Goal: Obtain resource: Obtain resource

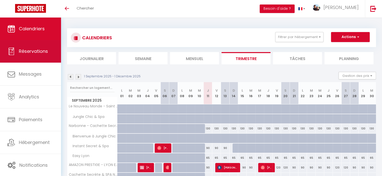
click at [21, 52] on span "Réservations" at bounding box center [33, 51] width 29 height 6
select select "not_cancelled"
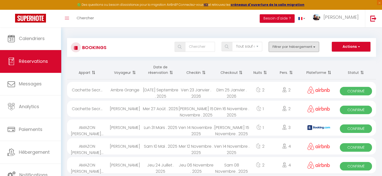
click at [280, 47] on button "Filtrer par hébergement" at bounding box center [293, 47] width 50 height 10
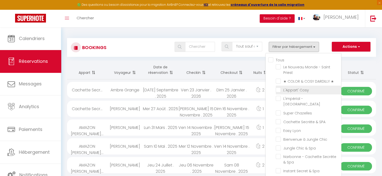
click at [280, 89] on input "L'Appart' Cosy" at bounding box center [307, 89] width 65 height 5
checkbox input "true"
checkbox input "false"
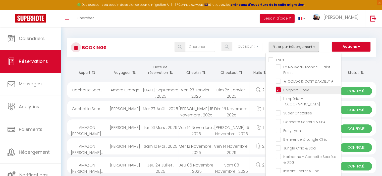
checkbox input "false"
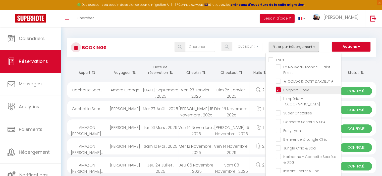
checkbox input "false"
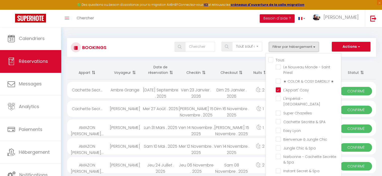
checkbox input "false"
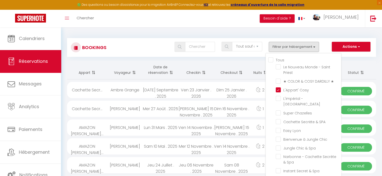
checkbox input "false"
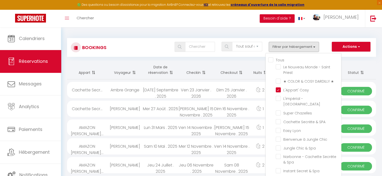
checkbox input "false"
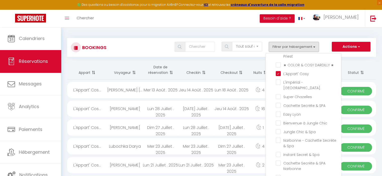
click at [374, 62] on th "Statut" at bounding box center [355, 70] width 40 height 19
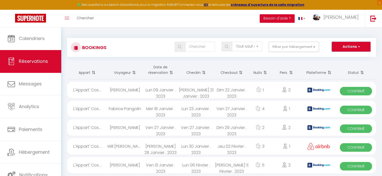
click at [357, 50] on button "Actions" at bounding box center [350, 47] width 39 height 10
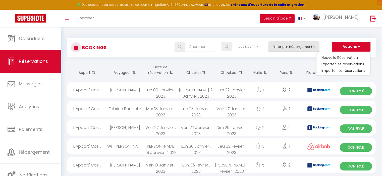
click at [309, 48] on button "Filtrer par hébergement" at bounding box center [293, 47] width 50 height 10
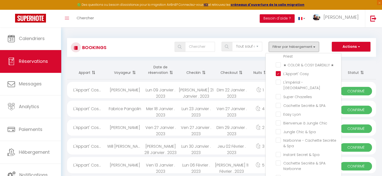
click at [303, 49] on button "Filtrer par hébergement" at bounding box center [293, 47] width 50 height 10
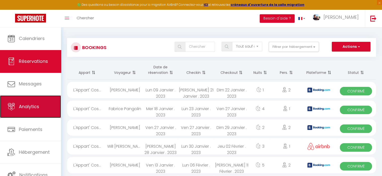
click at [34, 111] on link "Analytics" at bounding box center [30, 107] width 61 height 23
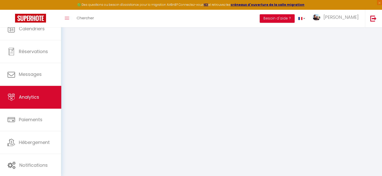
select select "2025"
select select "9"
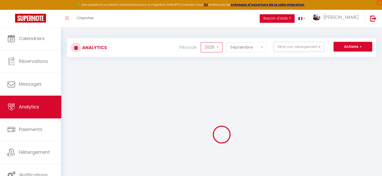
click at [211, 49] on select "2014 2015 2016 2017 2018 2019 2020 2021 2022 2023 2024 2025 2026 2027" at bounding box center [211, 47] width 22 height 10
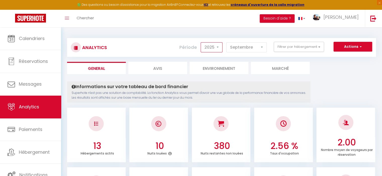
select select "2024"
click at [201, 42] on select "2014 2015 2016 2017 2018 2019 2020 2021 2022 2023 2024 2025 2026 2027" at bounding box center [211, 47] width 22 height 10
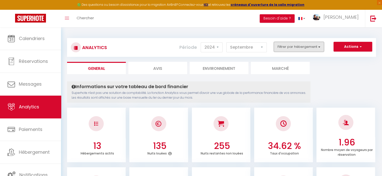
click at [303, 46] on button "Filtrer par hébergement" at bounding box center [298, 47] width 50 height 10
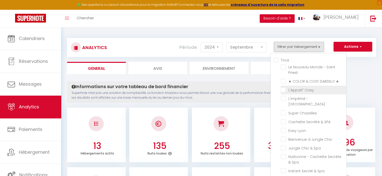
click at [283, 88] on Cosy "checkbox" at bounding box center [312, 89] width 65 height 5
checkbox Cosy "true"
checkbox Priest "false"
checkbox ★ "false"
checkbox Centre "false"
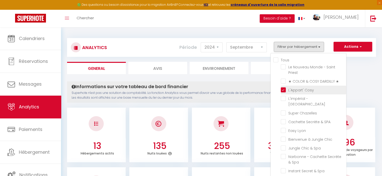
checkbox Chazelles "false"
checkbox SPA "false"
checkbox Lyon "false"
checkbox Chic "false"
checkbox Spa "false"
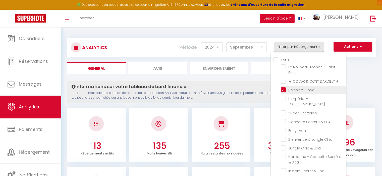
checkbox Spa "false"
checkbox Narbonne "false"
checkbox EST "false"
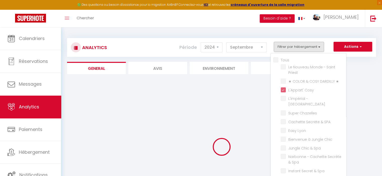
checkbox Priest "false"
checkbox ★ "false"
checkbox Centre "false"
checkbox Chazelles "false"
checkbox SPA "false"
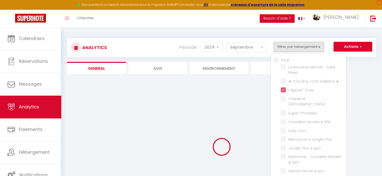
checkbox Lyon "false"
checkbox Chic "false"
checkbox Spa "false"
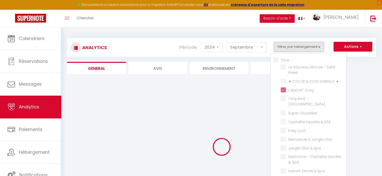
checkbox Narbonne "false"
checkbox EST "false"
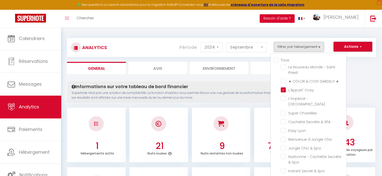
click at [349, 47] on button "Actions" at bounding box center [352, 47] width 39 height 10
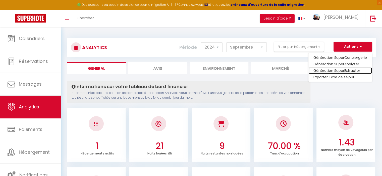
click at [340, 71] on link "Génération SuperExtractor" at bounding box center [339, 70] width 63 height 7
type input "[EMAIL_ADDRESS][DOMAIN_NAME]"
select select
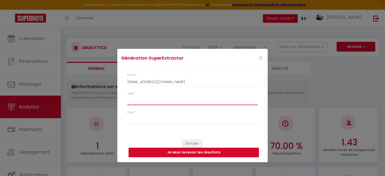
click at [158, 98] on input "Ville *" at bounding box center [192, 100] width 130 height 9
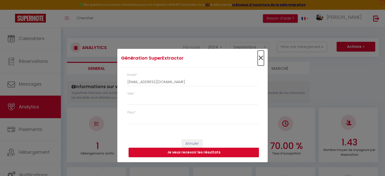
click at [261, 60] on span "×" at bounding box center [261, 58] width 6 height 15
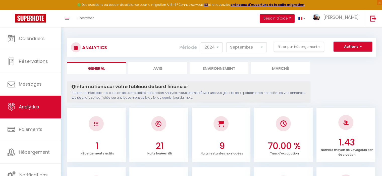
click at [358, 48] on span "button" at bounding box center [359, 46] width 3 height 5
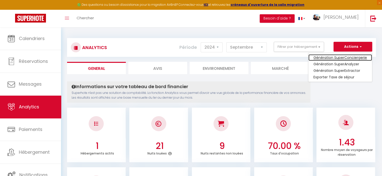
click at [347, 59] on link "Génération SuperConciergerie" at bounding box center [339, 57] width 63 height 7
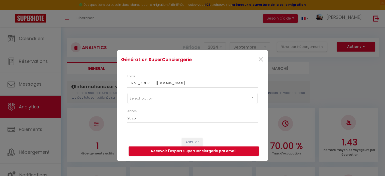
click at [163, 103] on div "Select option" at bounding box center [192, 98] width 130 height 11
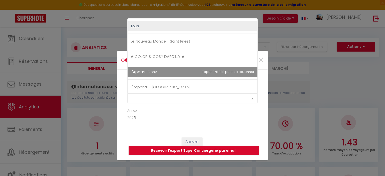
click at [166, 71] on span "L'Appart' Cosy" at bounding box center [193, 72] width 130 height 10
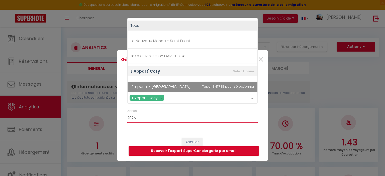
click at [148, 117] on select "2015 2016 2017 2018 2019 2020 2021 2022 2023 2024 2025 2026 2027 2028" at bounding box center [192, 119] width 130 height 10
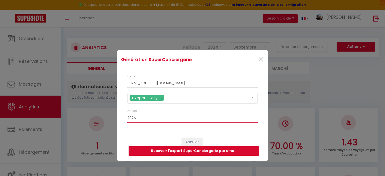
select select "2024"
click at [127, 114] on select "2015 2016 2017 2018 2019 2020 2021 2022 2023 2024 2025 2026 2027 2028" at bounding box center [192, 119] width 130 height 10
click at [157, 149] on button "Recevoir l'export SuperConciergerie par email" at bounding box center [194, 151] width 130 height 10
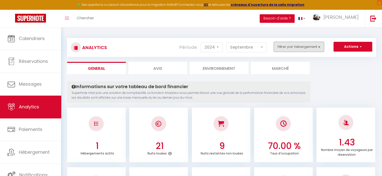
drag, startPoint x: 300, startPoint y: 44, endPoint x: 296, endPoint y: 43, distance: 4.3
click at [300, 44] on button "Filtrer par hébergement" at bounding box center [298, 47] width 50 height 10
click at [343, 46] on button "Actions" at bounding box center [352, 47] width 39 height 10
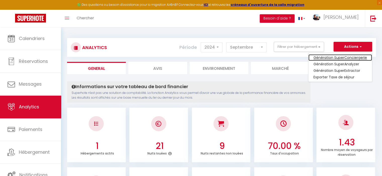
click at [345, 56] on link "Génération SuperConciergerie" at bounding box center [339, 57] width 63 height 7
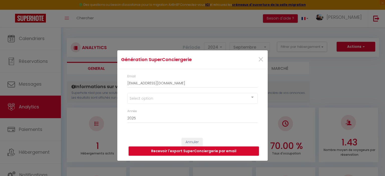
click at [161, 99] on div "Select option" at bounding box center [192, 98] width 130 height 11
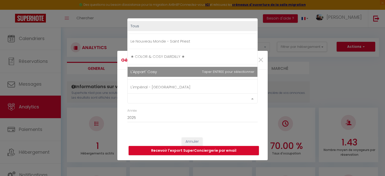
click at [167, 71] on span "L'Appart' Cosy" at bounding box center [193, 72] width 130 height 10
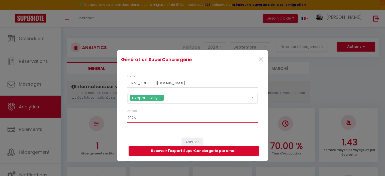
click at [157, 115] on select "2015 2016 2017 2018 2019 2020 2021 2022 2023 2024 2025 2026 2027 2028" at bounding box center [192, 119] width 130 height 10
click at [191, 152] on button "Recevoir l'export SuperConciergerie par email" at bounding box center [194, 151] width 130 height 10
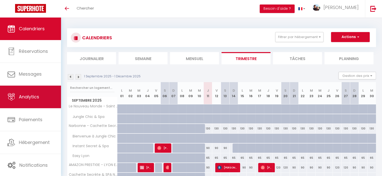
click at [41, 102] on link "Analytics" at bounding box center [30, 97] width 61 height 23
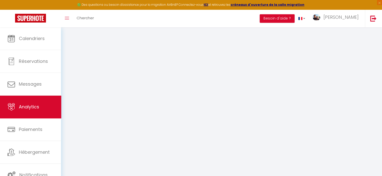
select select "2025"
select select "9"
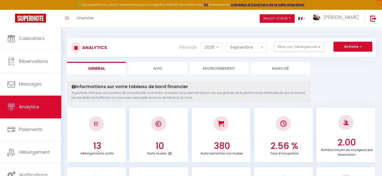
click at [353, 47] on button "Actions" at bounding box center [352, 47] width 39 height 10
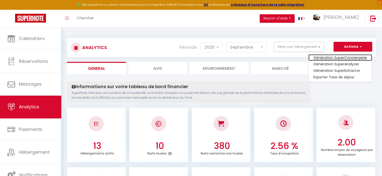
click at [349, 55] on link "Génération SuperConciergerie" at bounding box center [339, 57] width 63 height 7
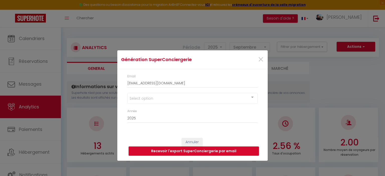
click at [156, 101] on div "Select option" at bounding box center [192, 98] width 130 height 11
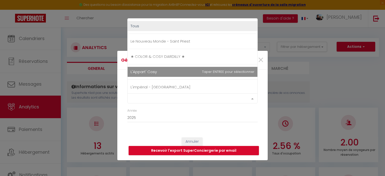
click at [152, 70] on span "L'Appart' Cosy" at bounding box center [144, 71] width 26 height 5
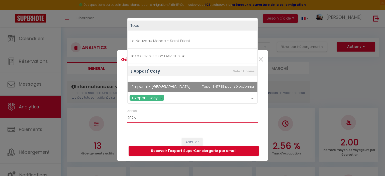
click at [144, 117] on select "2015 2016 2017 2018 2019 2020 2021 2022 2023 2024 2025 2026 2027 2028" at bounding box center [192, 119] width 130 height 10
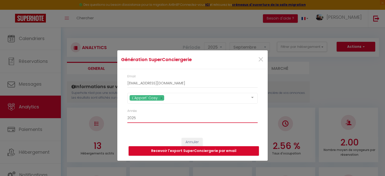
select select "2024"
click at [127, 114] on select "2015 2016 2017 2018 2019 2020 2021 2022 2023 2024 2025 2026 2027 2028" at bounding box center [192, 119] width 130 height 10
click at [153, 152] on button "Recevoir l'export SuperConciergerie par email" at bounding box center [194, 151] width 130 height 10
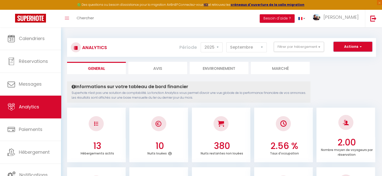
click at [358, 48] on span "button" at bounding box center [359, 46] width 3 height 5
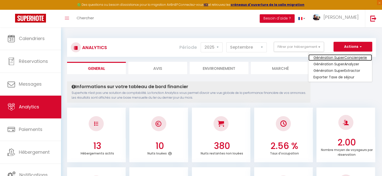
click at [347, 56] on link "Génération SuperConciergerie" at bounding box center [339, 57] width 63 height 7
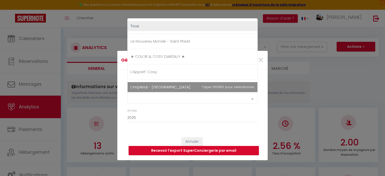
click at [149, 100] on div "Select option" at bounding box center [192, 99] width 130 height 10
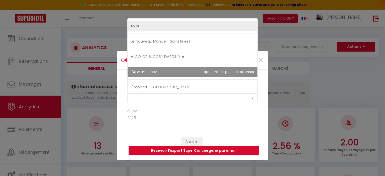
click at [154, 71] on span "L'Appart' Cosy" at bounding box center [144, 71] width 26 height 5
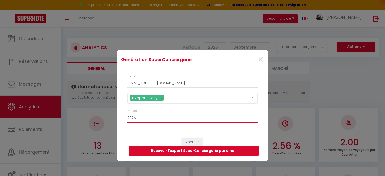
click at [155, 119] on select "2015 2016 2017 2018 2019 2020 2021 2022 2023 2024 2025 2026 2027 2028" at bounding box center [192, 119] width 130 height 10
click at [127, 114] on select "2015 2016 2017 2018 2019 2020 2021 2022 2023 2024 2025 2026 2027 2028" at bounding box center [192, 119] width 130 height 10
click at [162, 151] on button "Recevoir l'export SuperConciergerie par email" at bounding box center [194, 151] width 130 height 10
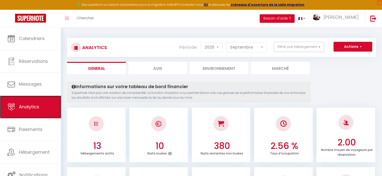
click at [33, 105] on span "Analytics" at bounding box center [29, 107] width 20 height 6
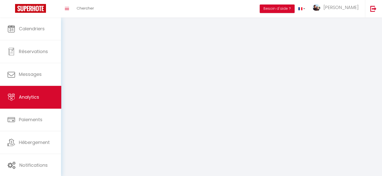
select select "2025"
select select "9"
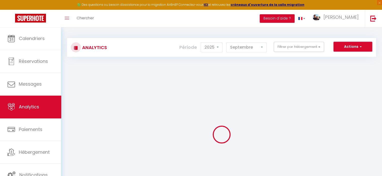
click at [350, 47] on button "Actions" at bounding box center [352, 47] width 39 height 10
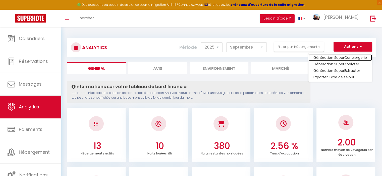
click at [345, 57] on link "Génération SuperConciergerie" at bounding box center [339, 57] width 63 height 7
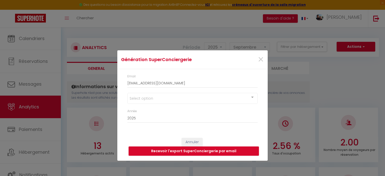
click at [187, 103] on div "Select option" at bounding box center [192, 98] width 130 height 11
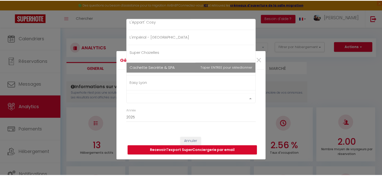
scroll to position [75, 0]
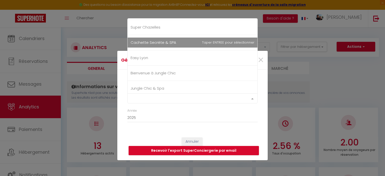
click at [168, 42] on span "Cachette Secrète & SPA" at bounding box center [154, 42] width 46 height 5
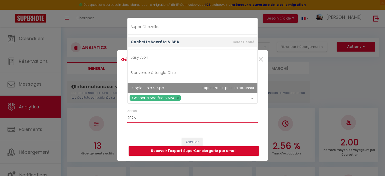
click at [169, 120] on select "2015 2016 2017 2018 2019 2020 2021 2022 2023 2024 2025 2026 2027 2028" at bounding box center [192, 119] width 130 height 10
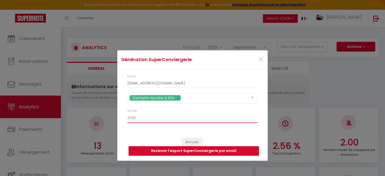
select select "2024"
click at [127, 114] on select "2015 2016 2017 2018 2019 2020 2021 2022 2023 2024 2025 2026 2027 2028" at bounding box center [192, 119] width 130 height 10
click at [167, 151] on button "Recevoir l'export SuperConciergerie par email" at bounding box center [194, 151] width 130 height 10
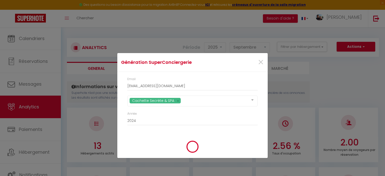
type input "[EMAIL_ADDRESS][DOMAIN_NAME]"
select select "2025"
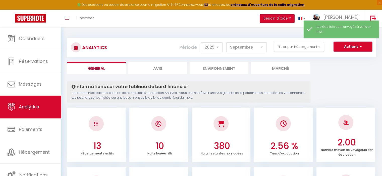
click at [353, 46] on button "Actions" at bounding box center [352, 47] width 39 height 10
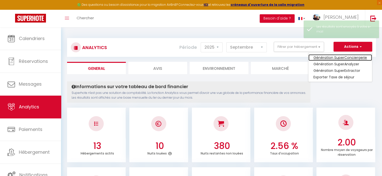
click at [343, 56] on link "Génération SuperConciergerie" at bounding box center [339, 57] width 63 height 7
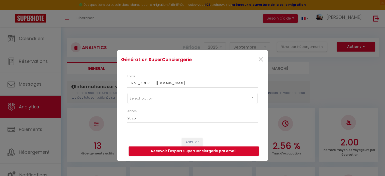
click at [168, 101] on div "Select option" at bounding box center [192, 98] width 130 height 11
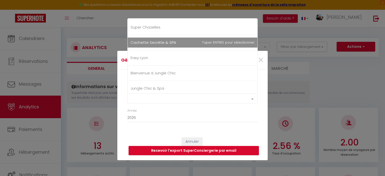
click at [189, 45] on span "Cachette Secrète & SPA" at bounding box center [193, 43] width 130 height 10
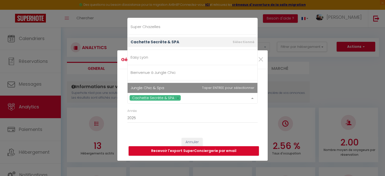
click at [176, 112] on div "Année 2015 2016 2017 2018 2019 2020 2021 2022 2023 2024 2025 2026 2027 2028" at bounding box center [192, 116] width 130 height 14
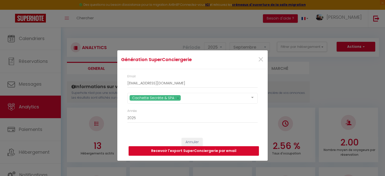
click at [182, 151] on button "Recevoir l'export SuperConciergerie par email" at bounding box center [194, 151] width 130 height 10
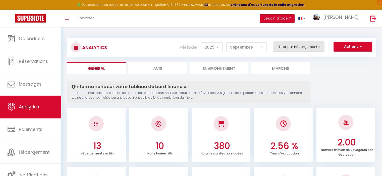
click at [276, 44] on button "Filtrer par hébergement" at bounding box center [298, 47] width 50 height 10
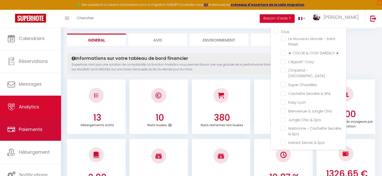
scroll to position [50, 0]
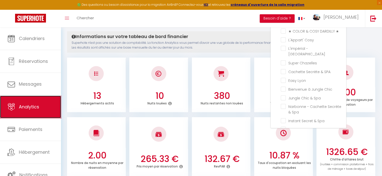
click at [36, 109] on span "Analytics" at bounding box center [29, 107] width 20 height 6
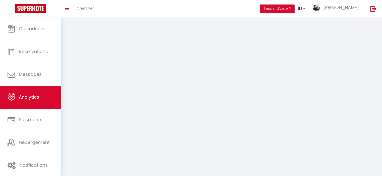
select select "2025"
select select "9"
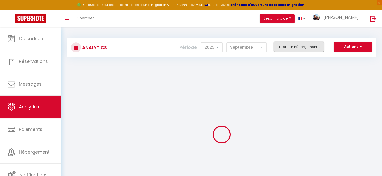
click at [301, 49] on button "Filtrer par hébergement" at bounding box center [298, 47] width 50 height 10
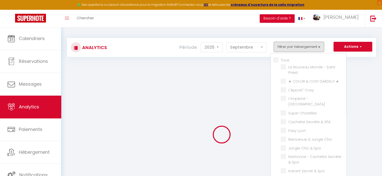
checkbox input "false"
checkbox Priest "false"
checkbox ★ "false"
checkbox Cosy "false"
checkbox Centre "false"
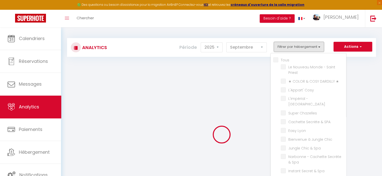
checkbox Chazelles "false"
checkbox SPA "false"
checkbox Lyon "false"
checkbox Chic "false"
checkbox Spa "false"
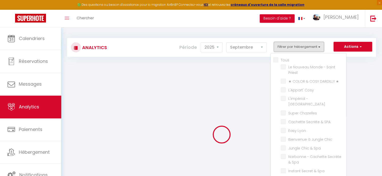
checkbox Spa "false"
checkbox Narbonne "false"
checkbox EST "false"
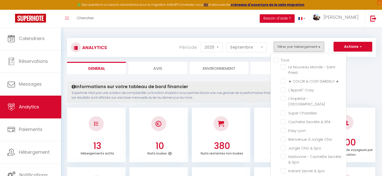
drag, startPoint x: 302, startPoint y: 47, endPoint x: 337, endPoint y: 44, distance: 34.7
click at [302, 47] on button "Filtrer par hébergement" at bounding box center [298, 47] width 50 height 10
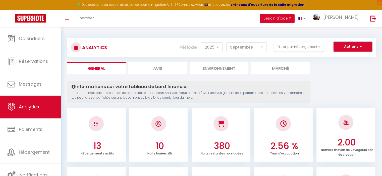
click at [340, 44] on button "Actions" at bounding box center [352, 47] width 39 height 10
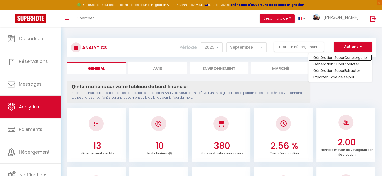
click at [336, 57] on link "Génération SuperConciergerie" at bounding box center [339, 57] width 63 height 7
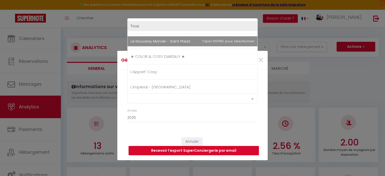
click at [172, 97] on div "Select option" at bounding box center [192, 99] width 130 height 10
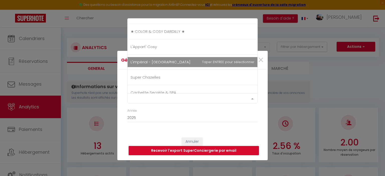
scroll to position [50, 0]
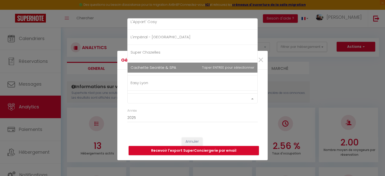
click at [180, 67] on span "Cachette Secrète & SPA" at bounding box center [193, 68] width 130 height 10
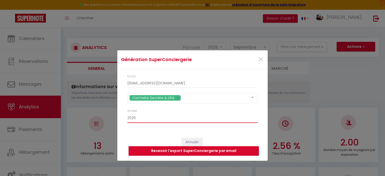
click at [170, 121] on select "2015 2016 2017 2018 2019 2020 2021 2022 2023 2024 2025 2026 2027 2028" at bounding box center [192, 119] width 130 height 10
select select "2024"
click at [127, 114] on select "2015 2016 2017 2018 2019 2020 2021 2022 2023 2024 2025 2026 2027 2028" at bounding box center [192, 119] width 130 height 10
click at [180, 153] on button "Recevoir l'export SuperConciergerie par email" at bounding box center [194, 151] width 130 height 10
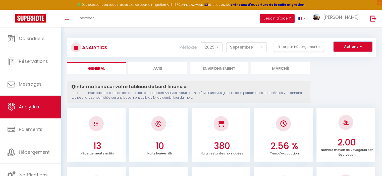
click at [357, 48] on button "Actions" at bounding box center [352, 47] width 39 height 10
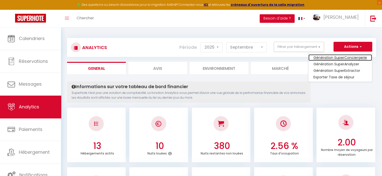
click at [354, 55] on link "Génération SuperConciergerie" at bounding box center [339, 57] width 63 height 7
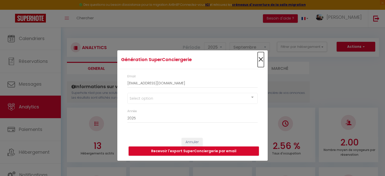
click at [260, 61] on span "×" at bounding box center [261, 59] width 6 height 15
type input "[EMAIL_ADDRESS][DOMAIN_NAME]"
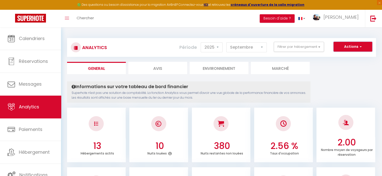
click at [358, 48] on span "button" at bounding box center [359, 46] width 3 height 5
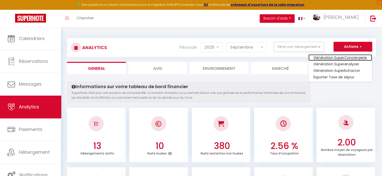
click at [349, 57] on link "Génération SuperConciergerie" at bounding box center [339, 57] width 63 height 7
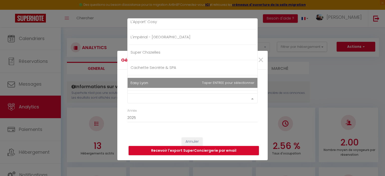
click at [179, 101] on div "Select option" at bounding box center [192, 99] width 130 height 10
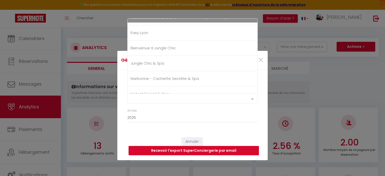
scroll to position [100, 0]
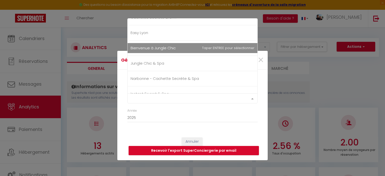
click at [152, 45] on span "Bienvenue à Jungle Chic" at bounding box center [153, 47] width 45 height 5
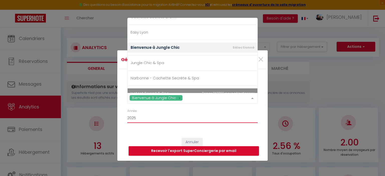
click at [156, 120] on select "2015 2016 2017 2018 2019 2020 2021 2022 2023 2024 2025 2026 2027 2028" at bounding box center [192, 119] width 130 height 10
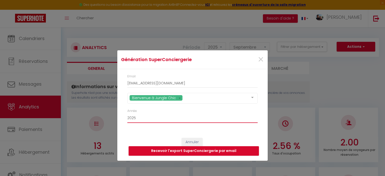
click at [127, 114] on select "2015 2016 2017 2018 2019 2020 2021 2022 2023 2024 2025 2026 2027 2028" at bounding box center [192, 119] width 130 height 10
click at [163, 151] on button "Recevoir l'export SuperConciergerie par email" at bounding box center [194, 151] width 130 height 10
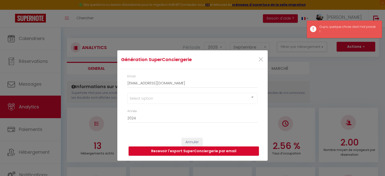
click at [178, 99] on div "Select option" at bounding box center [192, 98] width 130 height 11
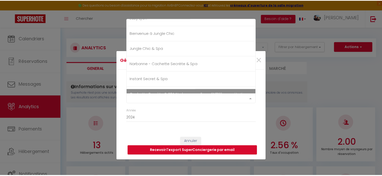
scroll to position [88, 0]
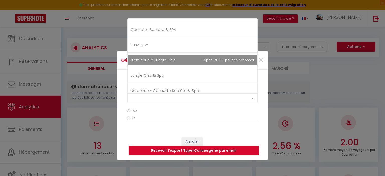
click at [168, 57] on span "Bienvenue à Jungle Chic" at bounding box center [153, 59] width 45 height 5
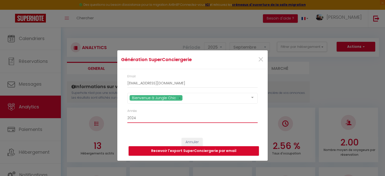
click at [159, 119] on select "2015 2016 2017 2018 2019 2020 2021 2022 2023 2024 2025 2026 2027 2028" at bounding box center [192, 119] width 130 height 10
click at [127, 114] on select "2015 2016 2017 2018 2019 2020 2021 2022 2023 2024 2025 2026 2027 2028" at bounding box center [192, 119] width 130 height 10
click at [170, 152] on button "Recevoir l'export SuperConciergerie par email" at bounding box center [194, 151] width 130 height 10
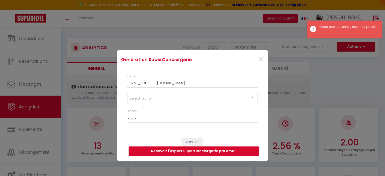
click at [166, 96] on div "Select option" at bounding box center [192, 98] width 130 height 11
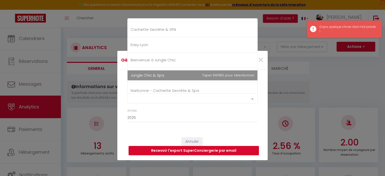
click at [167, 77] on span "Jungle Chic & Spa" at bounding box center [193, 75] width 130 height 10
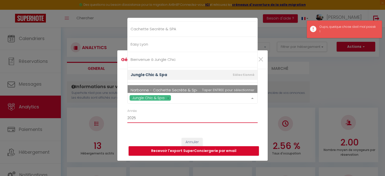
click at [159, 118] on select "2015 2016 2017 2018 2019 2020 2021 2022 2023 2024 2025 2026 2027 2028" at bounding box center [192, 119] width 130 height 10
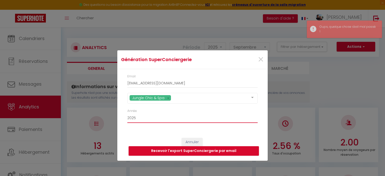
select select "2024"
click at [127, 114] on select "2015 2016 2017 2018 2019 2020 2021 2022 2023 2024 2025 2026 2027 2028" at bounding box center [192, 119] width 130 height 10
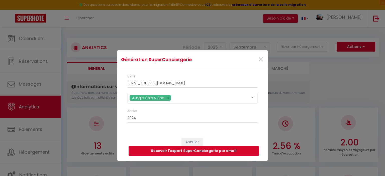
click at [163, 150] on button "Recevoir l'export SuperConciergerie par email" at bounding box center [194, 151] width 130 height 10
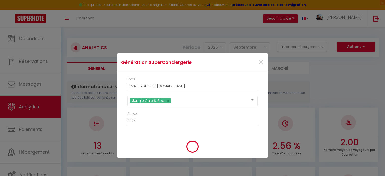
type input "[EMAIL_ADDRESS][DOMAIN_NAME]"
select select "2025"
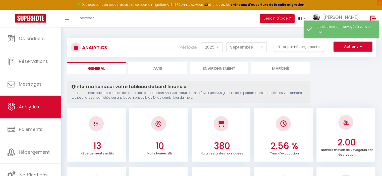
click at [342, 50] on button "Actions" at bounding box center [352, 47] width 39 height 10
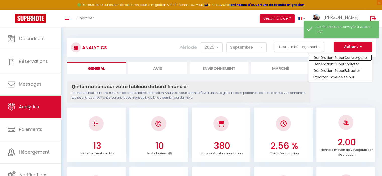
click at [341, 57] on link "Génération SuperConciergerie" at bounding box center [339, 57] width 63 height 7
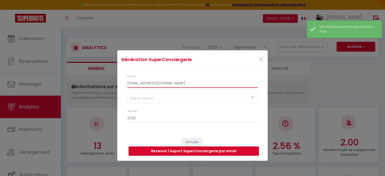
click at [163, 85] on input "[EMAIL_ADDRESS][DOMAIN_NAME]" at bounding box center [192, 83] width 130 height 9
click at [175, 84] on input "[EMAIL_ADDRESS][DOMAIN_NAME]" at bounding box center [192, 83] width 130 height 9
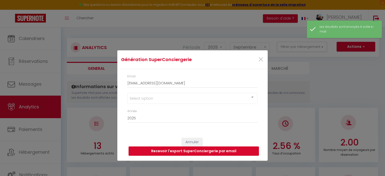
click at [173, 99] on div "Select option" at bounding box center [192, 98] width 130 height 11
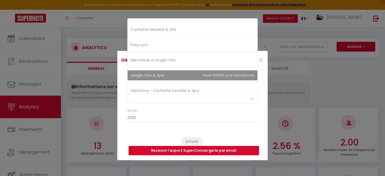
click at [169, 73] on span "Jungle Chic & Spa" at bounding box center [193, 75] width 130 height 10
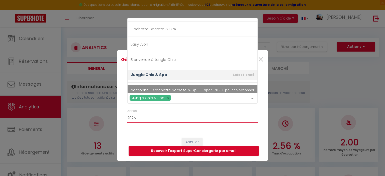
click at [163, 117] on select "2015 2016 2017 2018 2019 2020 2021 2022 2023 2024 2025 2026 2027 2028" at bounding box center [192, 119] width 130 height 10
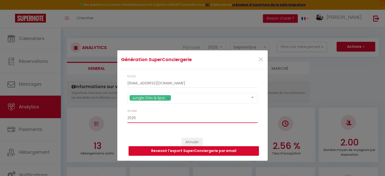
click at [127, 114] on select "2015 2016 2017 2018 2019 2020 2021 2022 2023 2024 2025 2026 2027 2028" at bounding box center [192, 119] width 130 height 10
click at [164, 152] on button "Recevoir l'export SuperConciergerie par email" at bounding box center [194, 151] width 130 height 10
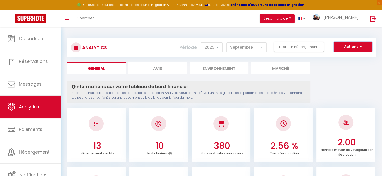
click at [343, 46] on button "Actions" at bounding box center [352, 47] width 39 height 10
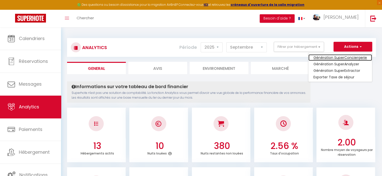
click at [341, 57] on link "Génération SuperConciergerie" at bounding box center [339, 57] width 63 height 7
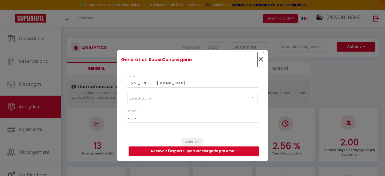
click at [262, 59] on span "×" at bounding box center [261, 59] width 6 height 15
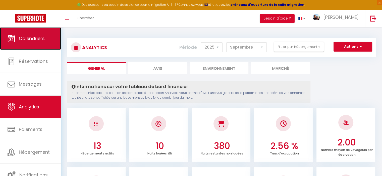
click at [35, 36] on span "Calendriers" at bounding box center [32, 38] width 26 height 6
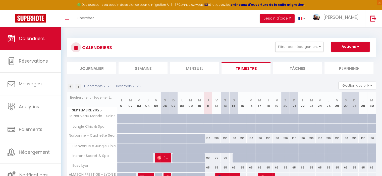
click at [70, 86] on img at bounding box center [71, 87] width 6 height 6
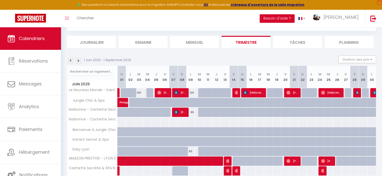
scroll to position [50, 0]
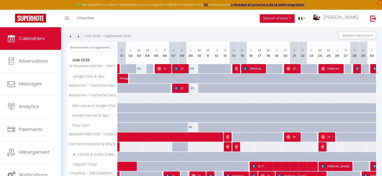
click at [71, 37] on img at bounding box center [71, 37] width 6 height 6
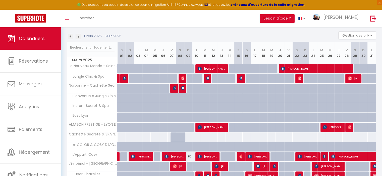
click at [71, 36] on img at bounding box center [71, 37] width 6 height 6
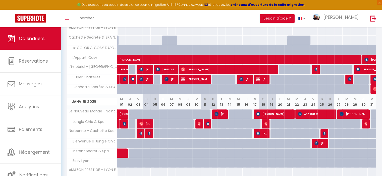
scroll to position [176, 0]
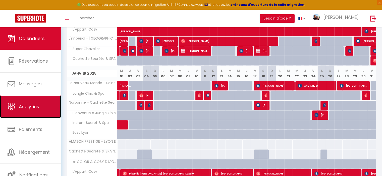
click at [30, 105] on span "Analytics" at bounding box center [29, 107] width 20 height 6
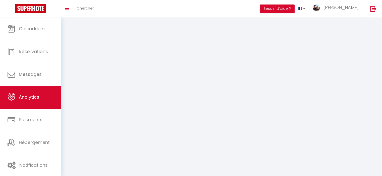
select select "2025"
select select "9"
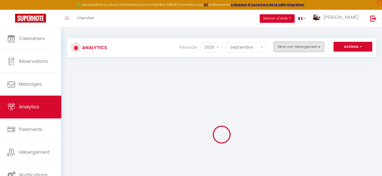
click at [308, 50] on button "Filtrer par hébergement" at bounding box center [298, 47] width 50 height 10
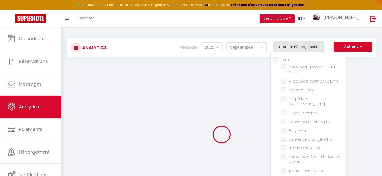
click at [311, 49] on button "Filtrer par hébergement" at bounding box center [298, 47] width 50 height 10
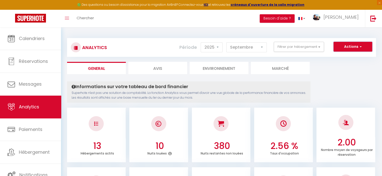
click at [344, 51] on button "Actions" at bounding box center [352, 47] width 39 height 10
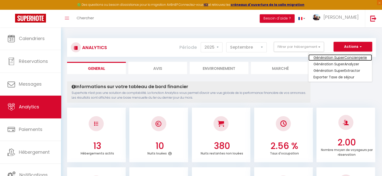
click at [345, 57] on link "Génération SuperConciergerie" at bounding box center [339, 57] width 63 height 7
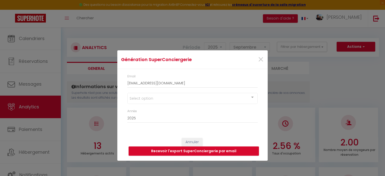
click at [172, 103] on div "Select option" at bounding box center [192, 98] width 130 height 11
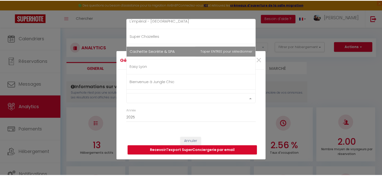
scroll to position [75, 0]
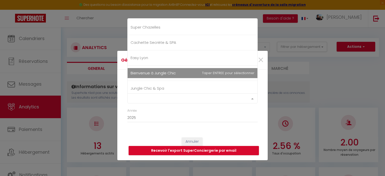
click at [167, 71] on span "Bienvenue à Jungle Chic" at bounding box center [153, 72] width 45 height 5
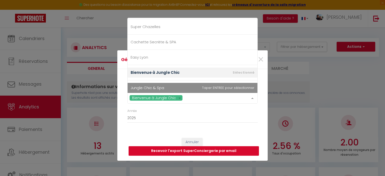
click at [201, 150] on button "Recevoir l'export SuperConciergerie par email" at bounding box center [194, 151] width 130 height 10
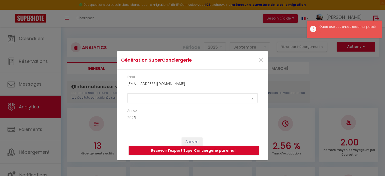
click at [180, 98] on div "Select option" at bounding box center [192, 99] width 130 height 10
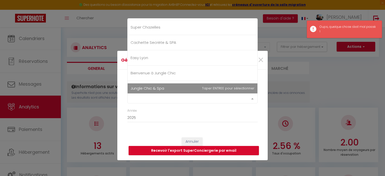
click at [179, 75] on span "Bienvenue à Jungle Chic" at bounding box center [193, 73] width 130 height 10
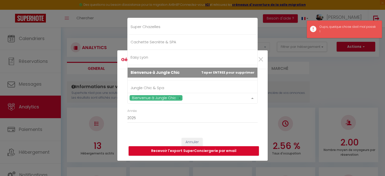
click at [180, 74] on span "Bienvenue à Jungle Chic" at bounding box center [193, 73] width 130 height 10
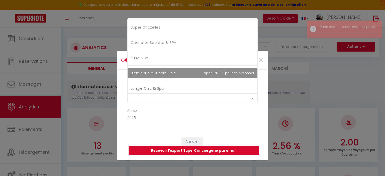
click at [181, 72] on span "Bienvenue à Jungle Chic" at bounding box center [193, 73] width 130 height 10
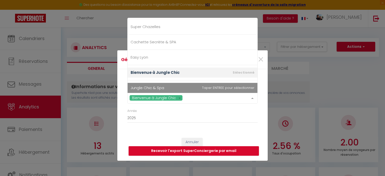
click at [237, 134] on div "Annuler Recevoir l'export SuperConciergerie par email" at bounding box center [192, 147] width 151 height 28
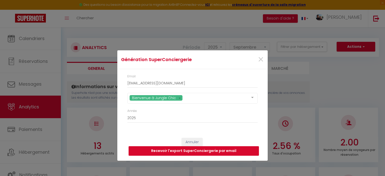
click at [216, 151] on button "Recevoir l'export SuperConciergerie par email" at bounding box center [194, 151] width 130 height 10
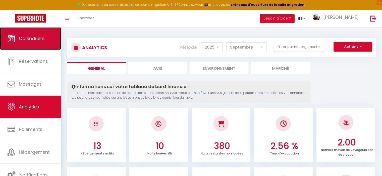
click at [26, 42] on link "Calendriers" at bounding box center [30, 38] width 61 height 23
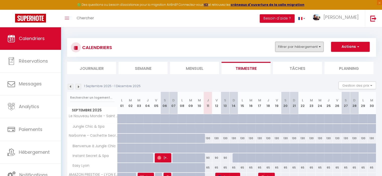
click at [287, 47] on button "Filtrer par hébergement" at bounding box center [299, 47] width 48 height 10
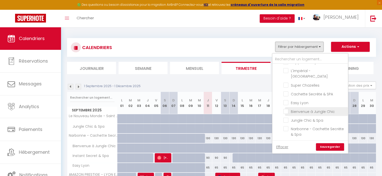
scroll to position [37, 0]
click at [286, 109] on input "Bienvenue à Jungle Chic" at bounding box center [314, 111] width 63 height 5
checkbox input "true"
checkbox input "false"
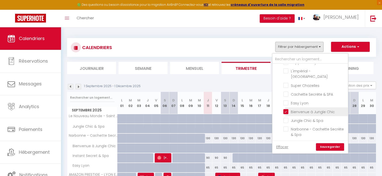
checkbox input "false"
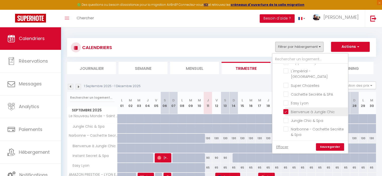
checkbox input "false"
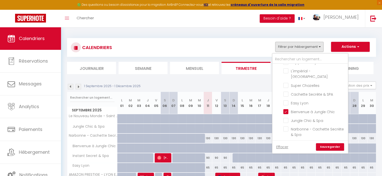
click at [330, 146] on link "Sauvegarder" at bounding box center [330, 147] width 28 height 8
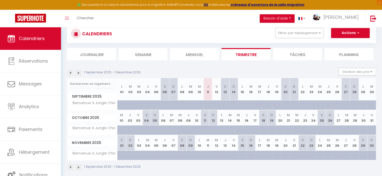
scroll to position [27, 0]
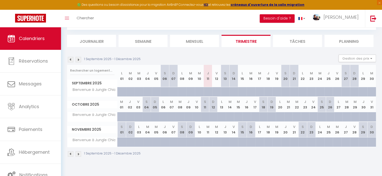
click at [71, 155] on img at bounding box center [71, 155] width 6 height 6
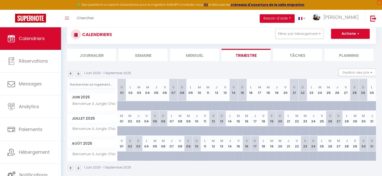
scroll to position [0, 0]
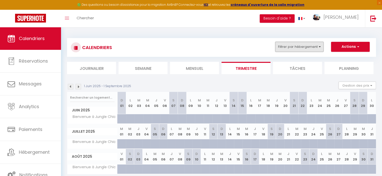
click at [305, 46] on button "Filtrer par hébergement" at bounding box center [299, 47] width 48 height 10
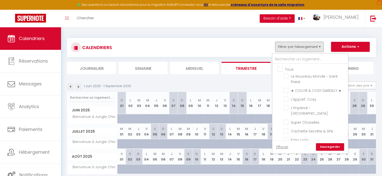
scroll to position [50, 0]
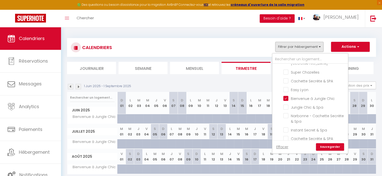
click at [329, 145] on link "Sauvegarder" at bounding box center [330, 147] width 28 height 8
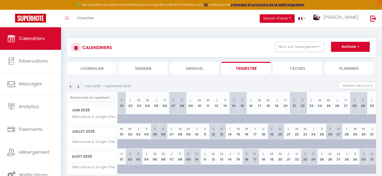
scroll to position [25, 0]
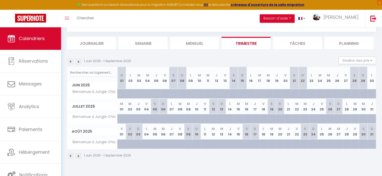
click at [71, 157] on img at bounding box center [71, 157] width 6 height 6
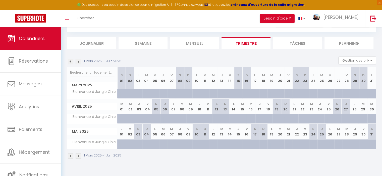
click at [71, 156] on img at bounding box center [71, 157] width 6 height 6
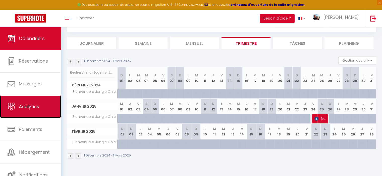
click at [40, 112] on link "Analytics" at bounding box center [30, 107] width 61 height 23
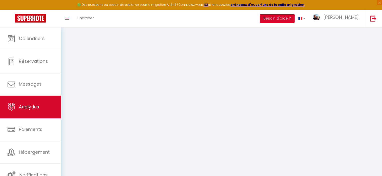
select select "2025"
select select "9"
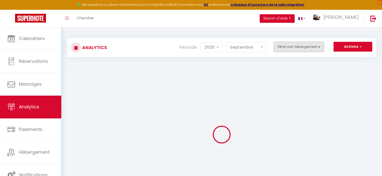
checkbox input "false"
checkbox Priest "false"
checkbox ★ "false"
checkbox Cosy "false"
checkbox Centre "false"
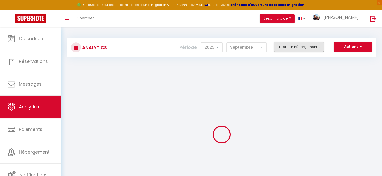
checkbox Chazelles "false"
checkbox SPA "false"
checkbox Lyon "false"
checkbox Chic "false"
checkbox Spa "false"
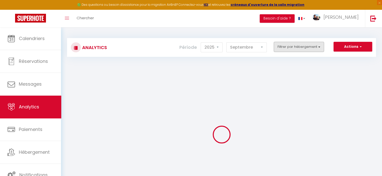
checkbox Spa "false"
checkbox Narbonne "false"
checkbox EST "false"
click at [298, 48] on button "Filtrer par hébergement" at bounding box center [298, 47] width 50 height 10
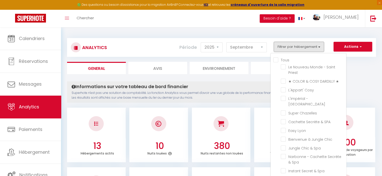
drag, startPoint x: 298, startPoint y: 48, endPoint x: 308, endPoint y: 48, distance: 10.5
click at [298, 48] on button "Filtrer par hébergement" at bounding box center [298, 47] width 50 height 10
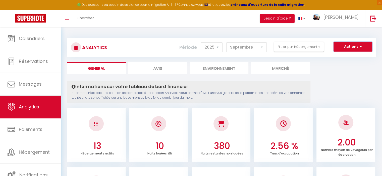
click at [343, 48] on button "Actions" at bounding box center [352, 47] width 39 height 10
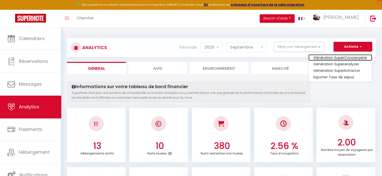
click at [340, 58] on link "Génération SuperConciergerie" at bounding box center [339, 57] width 63 height 7
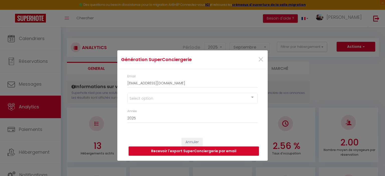
click at [165, 102] on div "Select option" at bounding box center [192, 98] width 130 height 11
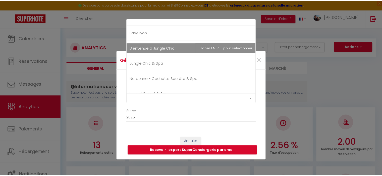
scroll to position [125, 0]
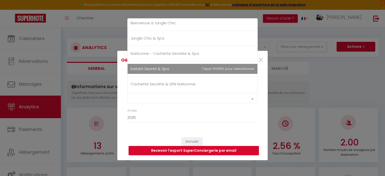
click at [164, 69] on span "Instant Secret & Spa" at bounding box center [150, 68] width 38 height 5
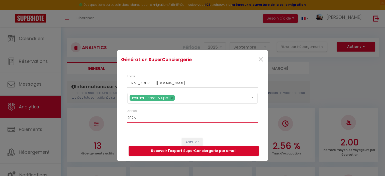
click at [169, 119] on select "2015 2016 2017 2018 2019 2020 2021 2022 2023 2024 2025 2026 2027 2028" at bounding box center [192, 119] width 130 height 10
select select "2024"
click at [127, 114] on select "2015 2016 2017 2018 2019 2020 2021 2022 2023 2024 2025 2026 2027 2028" at bounding box center [192, 119] width 130 height 10
click at [169, 151] on button "Recevoir l'export SuperConciergerie par email" at bounding box center [194, 151] width 130 height 10
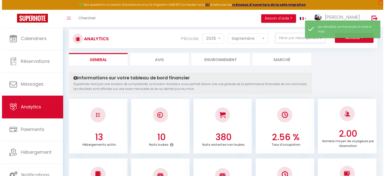
scroll to position [0, 0]
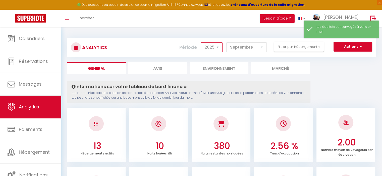
click at [212, 46] on select "2014 2015 2016 2017 2018 2019 2020 2021 2022 2023 2024 2025 2026 2027" at bounding box center [211, 47] width 22 height 10
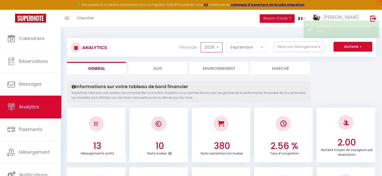
click at [212, 46] on select "2014 2015 2016 2017 2018 2019 2020 2021 2022 2023 2024 2025 2026 2027" at bounding box center [211, 47] width 22 height 10
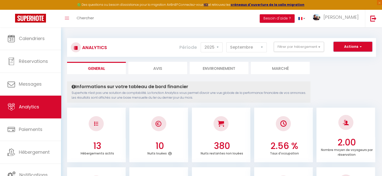
click at [347, 47] on button "Actions" at bounding box center [352, 47] width 39 height 10
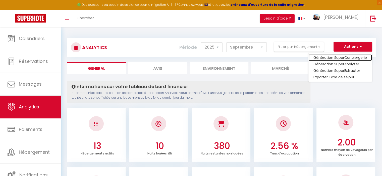
click at [342, 57] on link "Génération SuperConciergerie" at bounding box center [339, 57] width 63 height 7
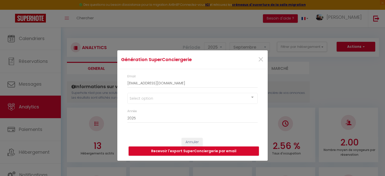
click at [162, 98] on div "Select option" at bounding box center [192, 98] width 130 height 11
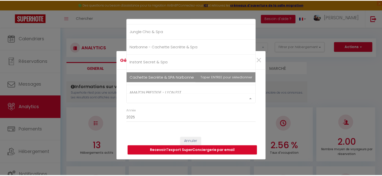
scroll to position [138, 0]
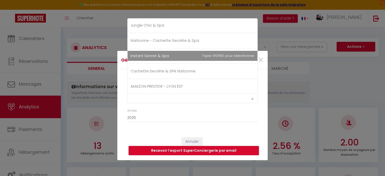
click at [172, 56] on span "Instant Secret & Spa" at bounding box center [193, 56] width 130 height 10
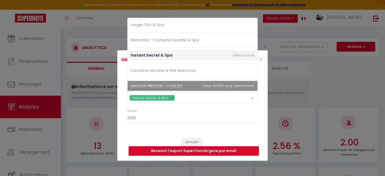
click at [165, 151] on button "Recevoir l'export SuperConciergerie par email" at bounding box center [194, 151] width 130 height 10
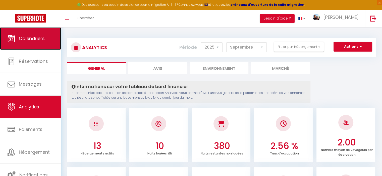
click at [39, 37] on span "Calendriers" at bounding box center [32, 38] width 26 height 6
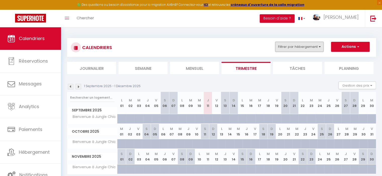
click at [307, 45] on button "Filtrer par hébergement" at bounding box center [299, 47] width 48 height 10
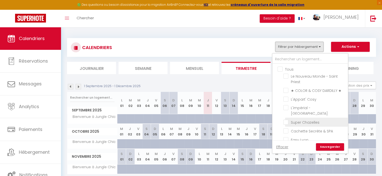
scroll to position [50, 0]
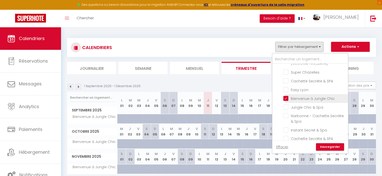
click at [285, 96] on input "Bienvenue à Jungle Chic" at bounding box center [314, 98] width 63 height 5
checkbox input "false"
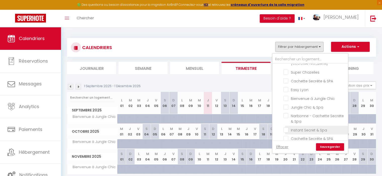
click at [284, 127] on input "Instant Secret & Spa" at bounding box center [314, 129] width 63 height 5
checkbox input "true"
checkbox input "false"
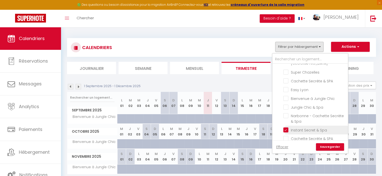
checkbox input "false"
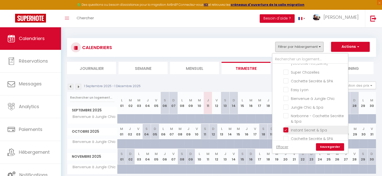
checkbox input "false"
click at [340, 150] on link "Sauvegarder" at bounding box center [330, 147] width 28 height 8
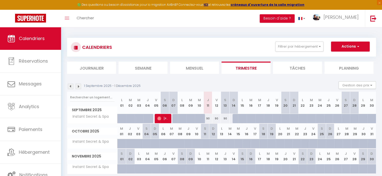
scroll to position [25, 0]
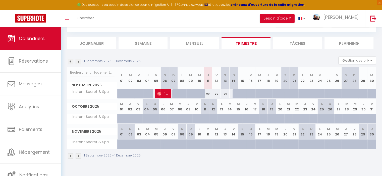
click at [69, 60] on img at bounding box center [71, 62] width 6 height 6
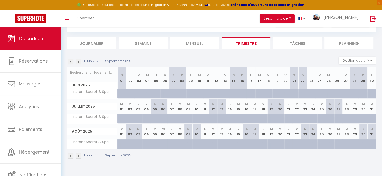
click at [69, 60] on img at bounding box center [71, 62] width 6 height 6
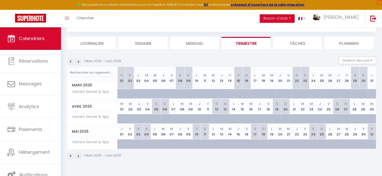
click at [69, 60] on img at bounding box center [71, 62] width 6 height 6
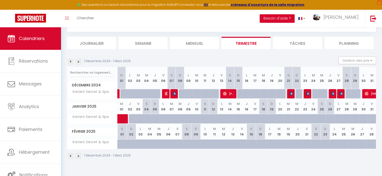
click at [69, 60] on img at bounding box center [71, 62] width 6 height 6
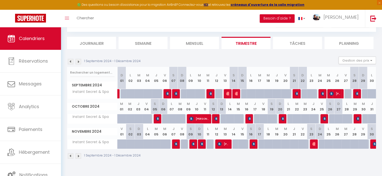
click at [69, 60] on img at bounding box center [71, 62] width 6 height 6
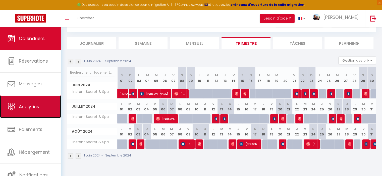
click at [34, 115] on link "Analytics" at bounding box center [30, 107] width 61 height 23
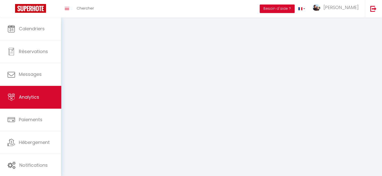
select select "2025"
select select "9"
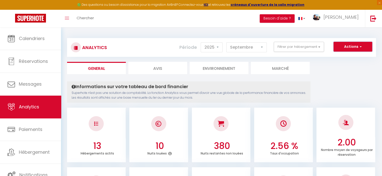
click at [348, 46] on button "Actions" at bounding box center [352, 47] width 39 height 10
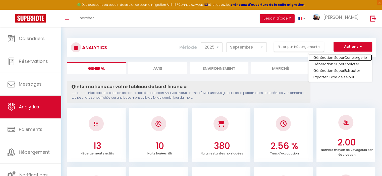
click at [343, 56] on link "Génération SuperConciergerie" at bounding box center [339, 57] width 63 height 7
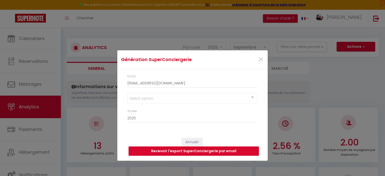
click at [172, 98] on div "Select option" at bounding box center [192, 98] width 130 height 11
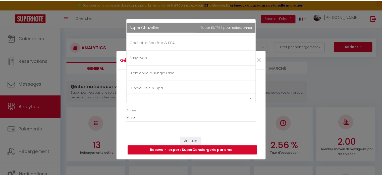
scroll to position [125, 0]
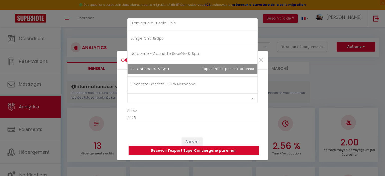
click at [180, 70] on span "Instant Secret & Spa" at bounding box center [193, 69] width 130 height 10
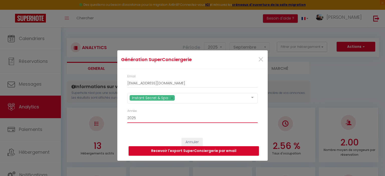
click at [166, 120] on select "2015 2016 2017 2018 2019 2020 2021 2022 2023 2024 2025 2026 2027 2028" at bounding box center [192, 119] width 130 height 10
select select "2024"
click at [127, 114] on select "2015 2016 2017 2018 2019 2020 2021 2022 2023 2024 2025 2026 2027 2028" at bounding box center [192, 119] width 130 height 10
click at [151, 150] on button "Recevoir l'export SuperConciergerie par email" at bounding box center [194, 151] width 130 height 10
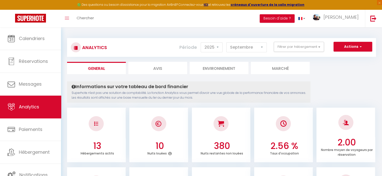
scroll to position [25, 0]
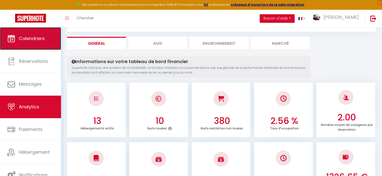
click at [38, 45] on link "Calendriers" at bounding box center [30, 38] width 61 height 23
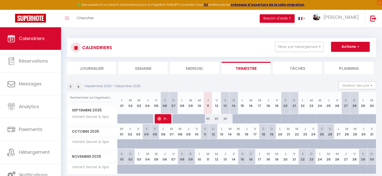
click at [71, 87] on img at bounding box center [71, 87] width 6 height 6
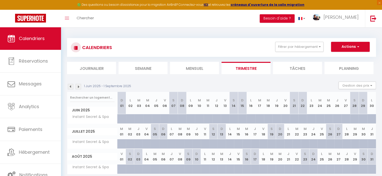
click at [71, 87] on img at bounding box center [71, 87] width 6 height 6
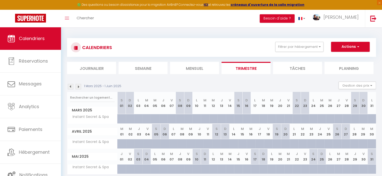
click at [71, 87] on img at bounding box center [71, 87] width 6 height 6
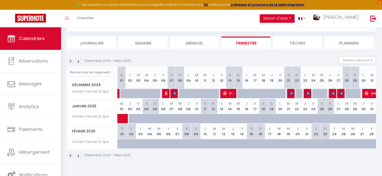
scroll to position [27, 0]
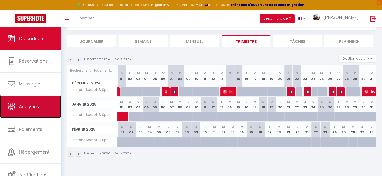
click at [44, 112] on link "Analytics" at bounding box center [30, 107] width 61 height 23
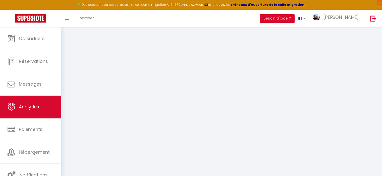
select select "2025"
select select "9"
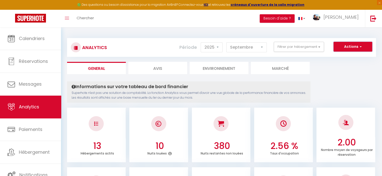
click at [352, 48] on button "Actions" at bounding box center [352, 47] width 39 height 10
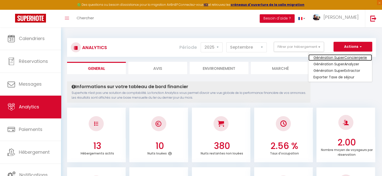
click at [346, 56] on link "Génération SuperConciergerie" at bounding box center [339, 57] width 63 height 7
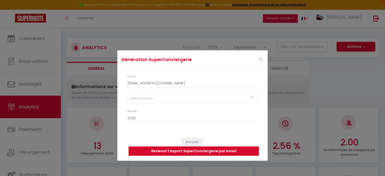
click at [172, 100] on div "Select option" at bounding box center [192, 98] width 130 height 11
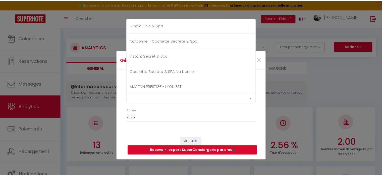
scroll to position [138, 0]
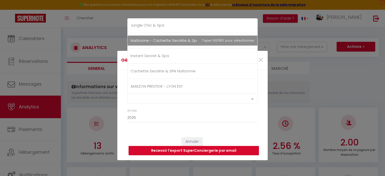
click at [165, 41] on span "Narbonne - Cachette Secrète & Spa" at bounding box center [165, 40] width 68 height 5
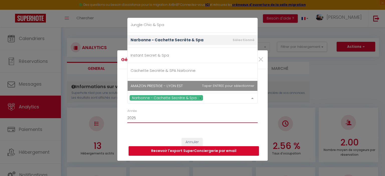
click at [156, 117] on select "2015 2016 2017 2018 2019 2020 2021 2022 2023 2024 2025 2026 2027 2028" at bounding box center [192, 119] width 130 height 10
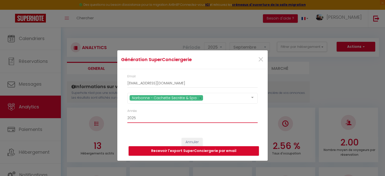
click at [127, 114] on select "2015 2016 2017 2018 2019 2020 2021 2022 2023 2024 2025 2026 2027 2028" at bounding box center [192, 119] width 130 height 10
click at [167, 151] on button "Recevoir l'export SuperConciergerie par email" at bounding box center [194, 151] width 130 height 10
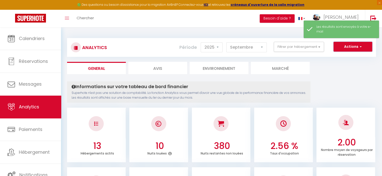
click at [355, 48] on button "Actions" at bounding box center [352, 47] width 39 height 10
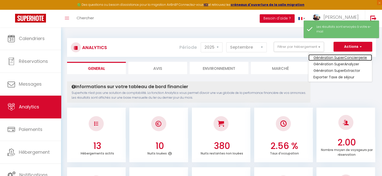
click at [341, 59] on link "Génération SuperConciergerie" at bounding box center [339, 57] width 63 height 7
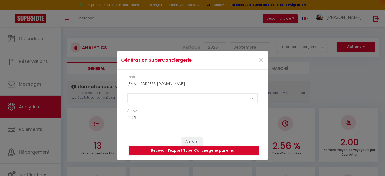
click at [157, 100] on div "Select option" at bounding box center [192, 99] width 130 height 10
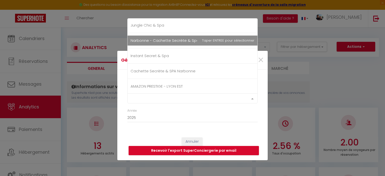
click at [191, 41] on span "Narbonne - Cachette Secrète & Spa" at bounding box center [165, 40] width 68 height 5
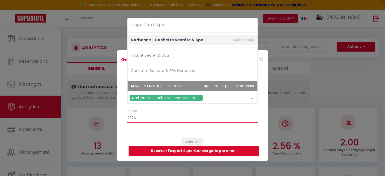
click at [168, 118] on select "2015 2016 2017 2018 2019 2020 2021 2022 2023 2024 2025 2026 2027 2028" at bounding box center [192, 119] width 130 height 10
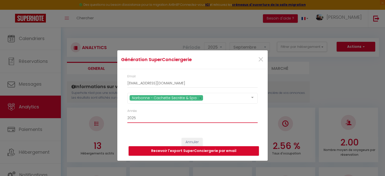
click at [127, 114] on select "2015 2016 2017 2018 2019 2020 2021 2022 2023 2024 2025 2026 2027 2028" at bounding box center [192, 119] width 130 height 10
click at [165, 151] on button "Recevoir l'export SuperConciergerie par email" at bounding box center [194, 151] width 130 height 10
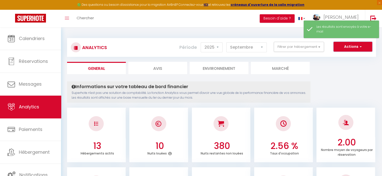
click at [347, 47] on button "Actions" at bounding box center [352, 47] width 39 height 10
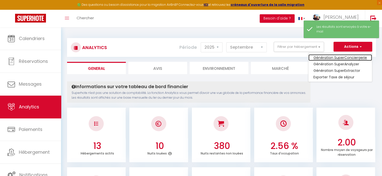
click at [344, 57] on link "Génération SuperConciergerie" at bounding box center [339, 57] width 63 height 7
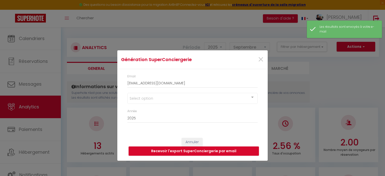
click at [182, 101] on div "Select option" at bounding box center [192, 98] width 130 height 11
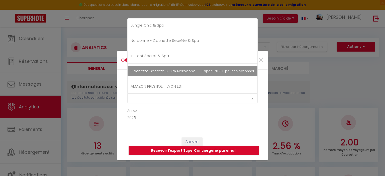
click at [188, 68] on span "Cachette Secrète & SPA Narbonne" at bounding box center [163, 70] width 65 height 5
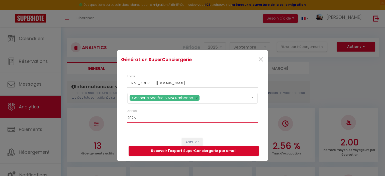
click at [165, 120] on select "2015 2016 2017 2018 2019 2020 2021 2022 2023 2024 2025 2026 2027 2028" at bounding box center [192, 119] width 130 height 10
select select "2024"
click at [127, 114] on select "2015 2016 2017 2018 2019 2020 2021 2022 2023 2024 2025 2026 2027 2028" at bounding box center [192, 119] width 130 height 10
click at [160, 150] on button "Recevoir l'export SuperConciergerie par email" at bounding box center [194, 151] width 130 height 10
type input "[EMAIL_ADDRESS][DOMAIN_NAME]"
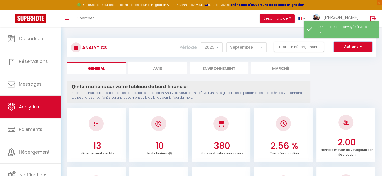
click at [353, 47] on button "Actions" at bounding box center [352, 47] width 39 height 10
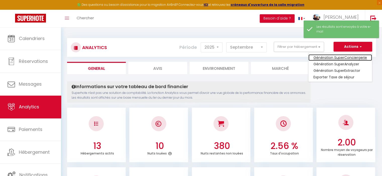
click at [340, 57] on link "Génération SuperConciergerie" at bounding box center [339, 57] width 63 height 7
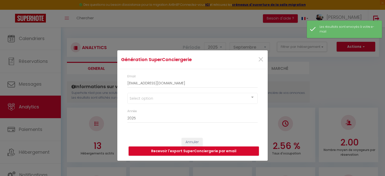
click at [168, 98] on div "Select option" at bounding box center [192, 98] width 130 height 11
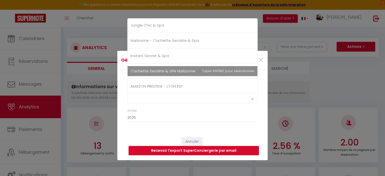
click at [169, 71] on span "Cachette Secrète & SPA Narbonne" at bounding box center [163, 70] width 65 height 5
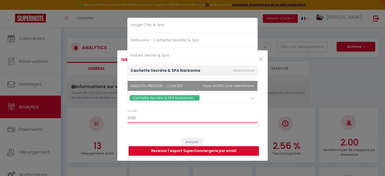
click at [155, 116] on select "2015 2016 2017 2018 2019 2020 2021 2022 2023 2024 2025 2026 2027 2028" at bounding box center [192, 119] width 130 height 10
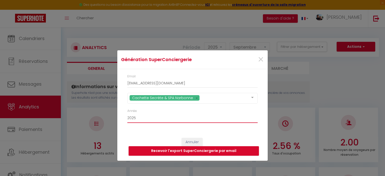
click at [127, 114] on select "2015 2016 2017 2018 2019 2020 2021 2022 2023 2024 2025 2026 2027 2028" at bounding box center [192, 119] width 130 height 10
click at [164, 117] on select "2015 2016 2017 2018 2019 2020 2021 2022 2023 2024 2025 2026 2027 2028" at bounding box center [192, 119] width 130 height 10
select select "2025"
click at [127, 114] on select "2015 2016 2017 2018 2019 2020 2021 2022 2023 2024 2025 2026 2027 2028" at bounding box center [192, 119] width 130 height 10
click at [166, 150] on button "Recevoir l'export SuperConciergerie par email" at bounding box center [194, 151] width 130 height 10
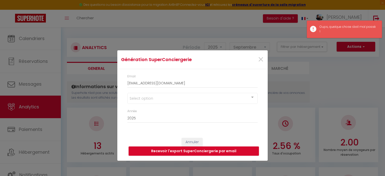
click at [187, 97] on div "Select option" at bounding box center [192, 98] width 130 height 11
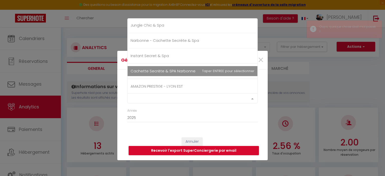
click at [174, 69] on span "Cachette Secrète & SPA Narbonne" at bounding box center [163, 70] width 65 height 5
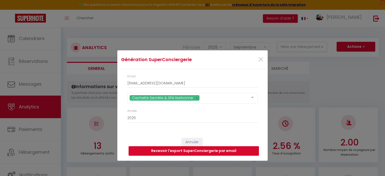
click at [174, 150] on button "Recevoir l'export SuperConciergerie par email" at bounding box center [194, 151] width 130 height 10
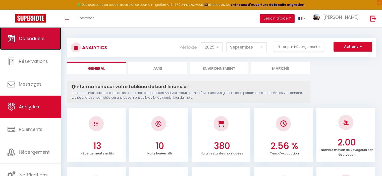
click at [40, 41] on span "Calendriers" at bounding box center [32, 38] width 26 height 6
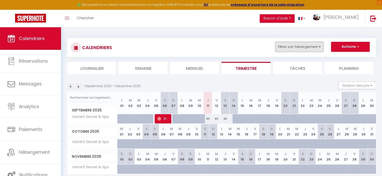
click at [292, 50] on button "Filtrer par hébergement" at bounding box center [299, 47] width 48 height 10
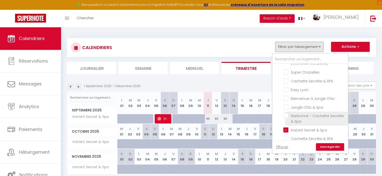
scroll to position [62, 0]
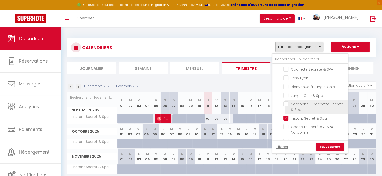
click at [285, 102] on input "Narbonne - Cachette Secrète & Spa" at bounding box center [314, 104] width 63 height 5
checkbox input "true"
checkbox input "false"
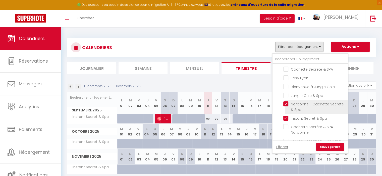
checkbox input "false"
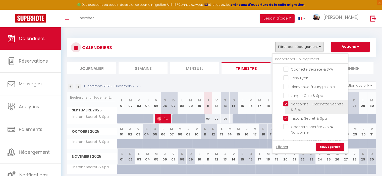
checkbox input "false"
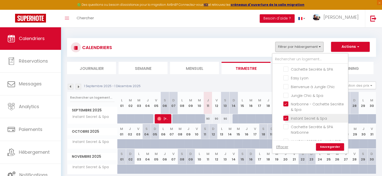
click at [287, 116] on input "Instant Secret & Spa" at bounding box center [314, 118] width 63 height 5
checkbox input "false"
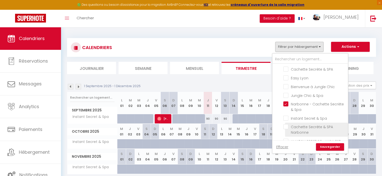
click at [287, 124] on input "Cachette Secrète & SPA Narbonne" at bounding box center [314, 126] width 63 height 5
checkbox input "true"
checkbox input "false"
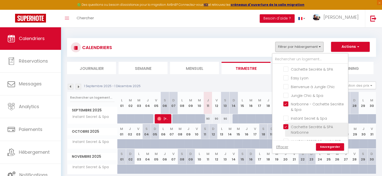
checkbox input "false"
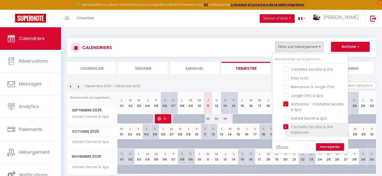
checkbox input "false"
click at [334, 146] on link "Sauvegarder" at bounding box center [330, 147] width 28 height 8
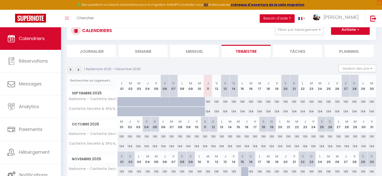
scroll to position [47, 0]
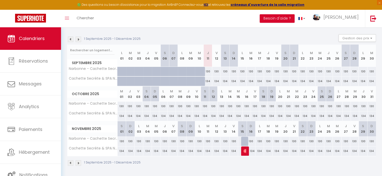
click at [71, 39] on img at bounding box center [71, 40] width 6 height 6
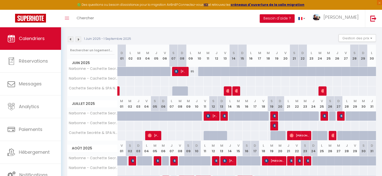
click at [70, 39] on img at bounding box center [71, 40] width 6 height 6
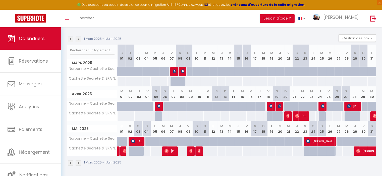
click at [70, 39] on img at bounding box center [71, 40] width 6 height 6
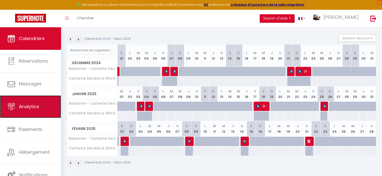
click at [38, 107] on span "Analytics" at bounding box center [29, 107] width 20 height 6
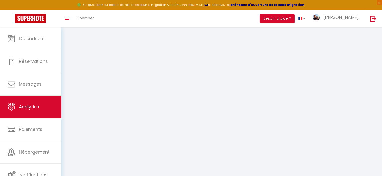
select select "2025"
select select "9"
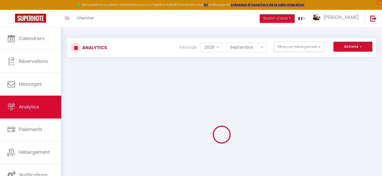
click at [357, 46] on button "Actions" at bounding box center [352, 47] width 39 height 10
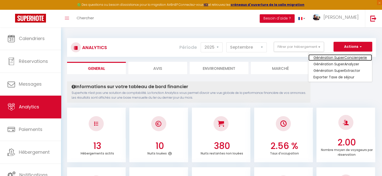
click at [348, 57] on link "Génération SuperConciergerie" at bounding box center [339, 57] width 63 height 7
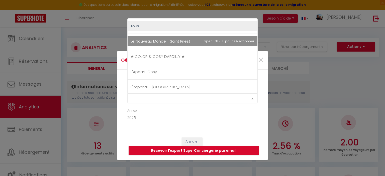
click at [176, 97] on div "Select option" at bounding box center [192, 99] width 130 height 10
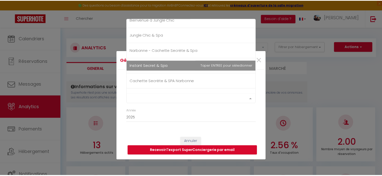
scroll to position [138, 0]
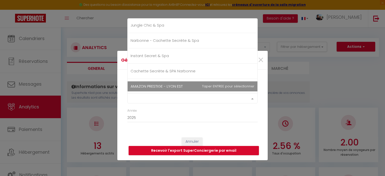
click at [166, 84] on span "AMAZON PRESTIGE - LYON EST" at bounding box center [157, 86] width 52 height 5
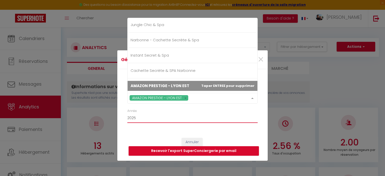
click at [154, 118] on select "2015 2016 2017 2018 2019 2020 2021 2022 2023 2024 2025 2026 2027 2028" at bounding box center [192, 119] width 130 height 10
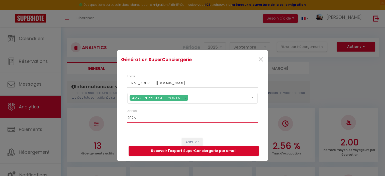
click at [156, 118] on select "2015 2016 2017 2018 2019 2020 2021 2022 2023 2024 2025 2026 2027 2028" at bounding box center [192, 119] width 130 height 10
click at [189, 152] on button "Recevoir l'export SuperConciergerie par email" at bounding box center [194, 151] width 130 height 10
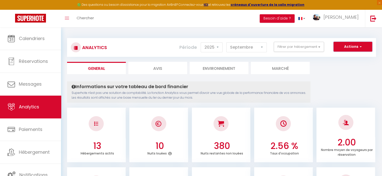
click at [348, 44] on button "Actions" at bounding box center [352, 47] width 39 height 10
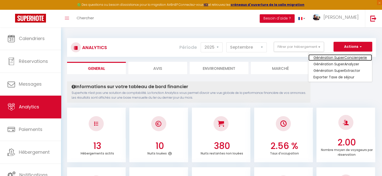
click at [346, 58] on link "Génération SuperConciergerie" at bounding box center [339, 57] width 63 height 7
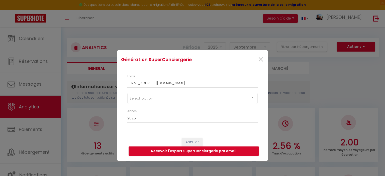
click at [194, 102] on div "Select option" at bounding box center [192, 98] width 130 height 11
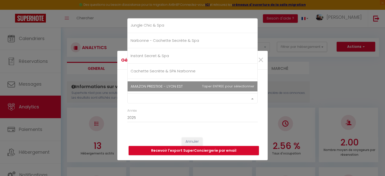
click at [191, 85] on span "AMAZON PRESTIGE - LYON EST" at bounding box center [193, 87] width 130 height 10
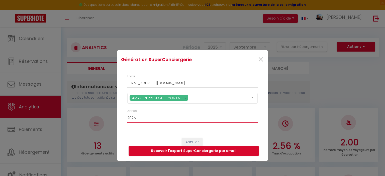
click at [177, 115] on select "2015 2016 2017 2018 2019 2020 2021 2022 2023 2024 2025 2026 2027 2028" at bounding box center [192, 119] width 130 height 10
click at [167, 150] on button "Recevoir l'export SuperConciergerie par email" at bounding box center [194, 151] width 130 height 10
